Goal: Find specific page/section: Find specific page/section

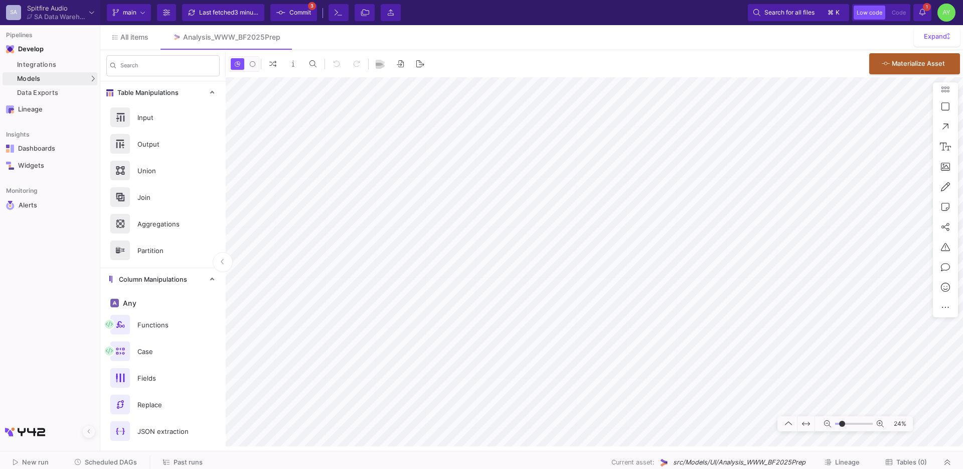
type input "-20"
